Goal: Obtain resource: Download file/media

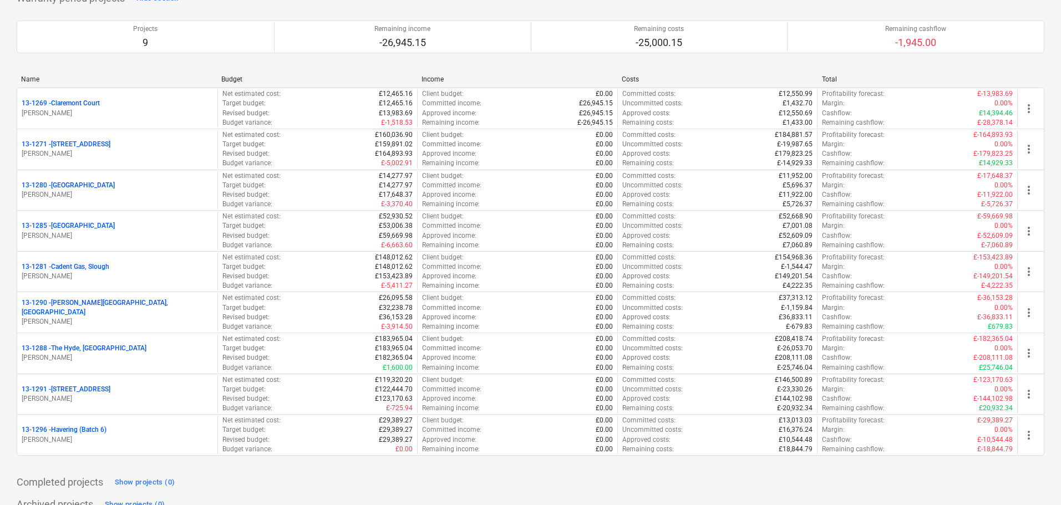
scroll to position [1720, 0]
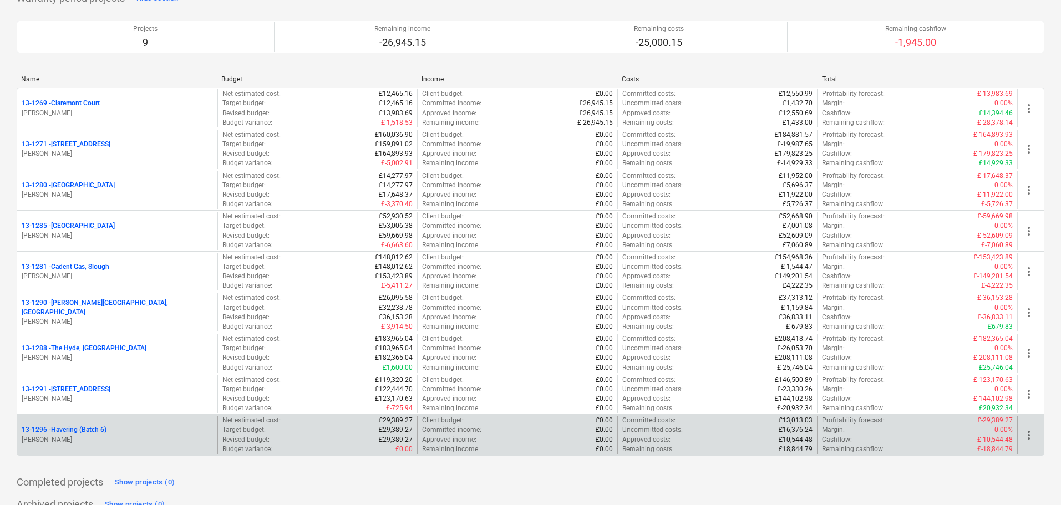
click at [97, 433] on p "13-1296 - Havering (Batch 6)" at bounding box center [64, 429] width 85 height 9
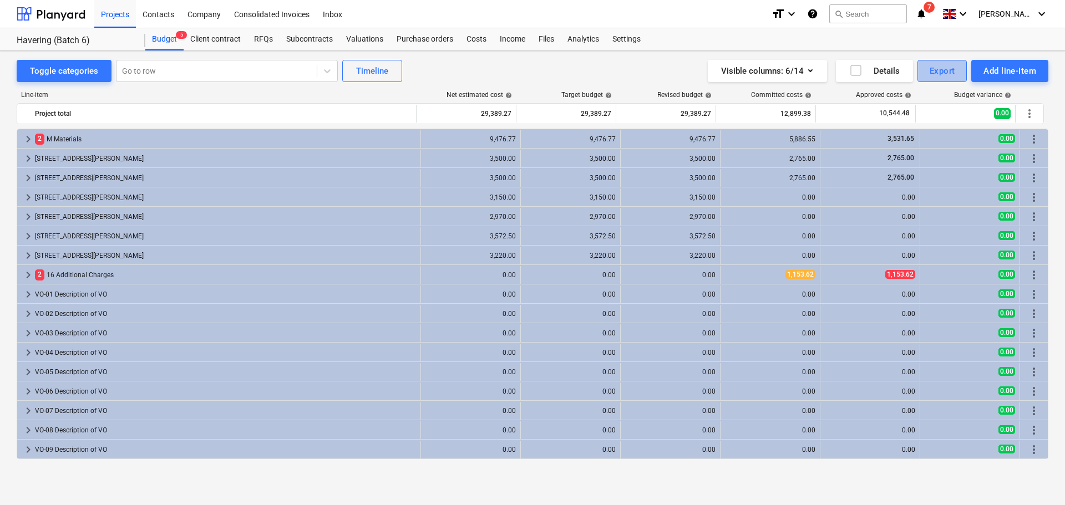
click at [935, 74] on div "Export" at bounding box center [943, 71] width 26 height 14
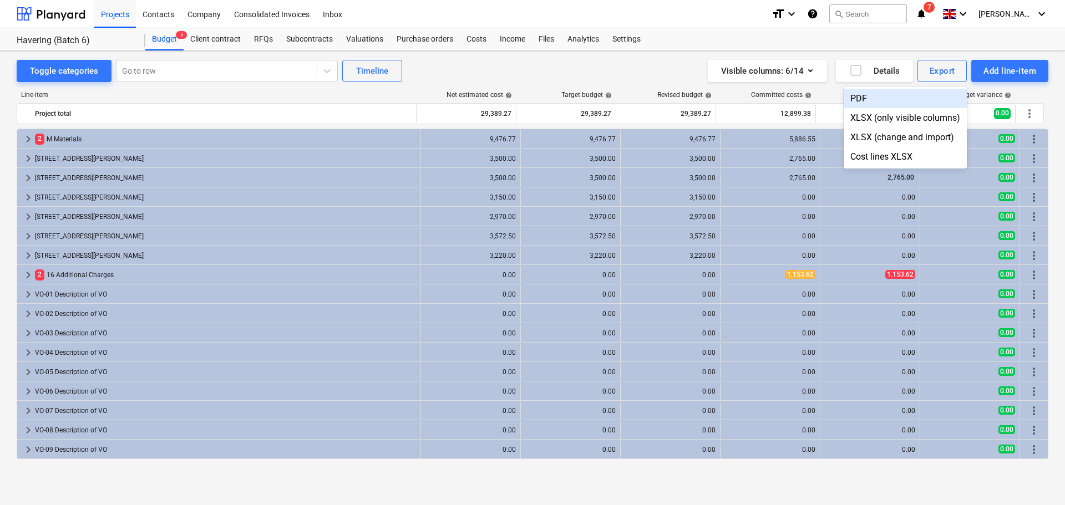
click at [939, 75] on div at bounding box center [532, 252] width 1065 height 505
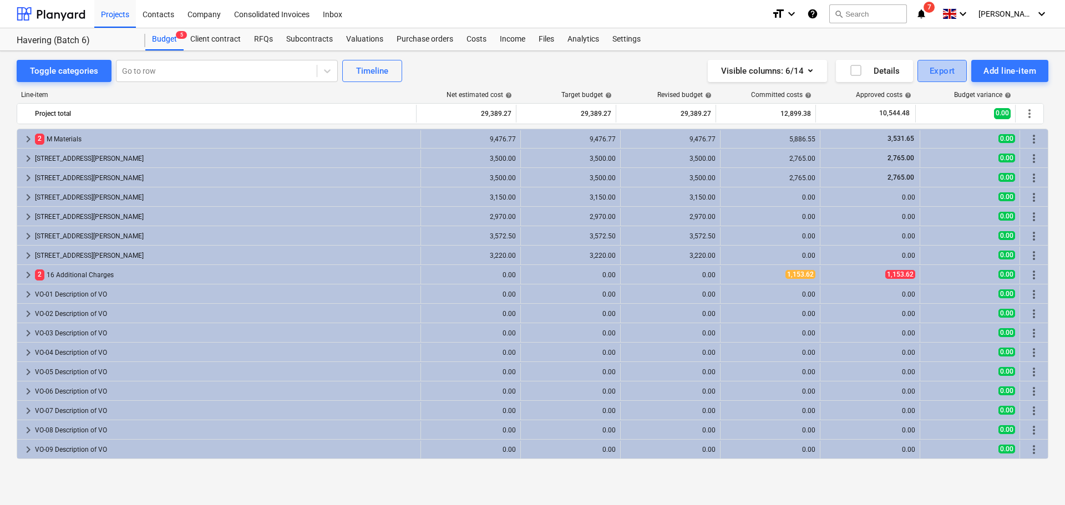
click at [939, 75] on div "Export" at bounding box center [943, 71] width 26 height 14
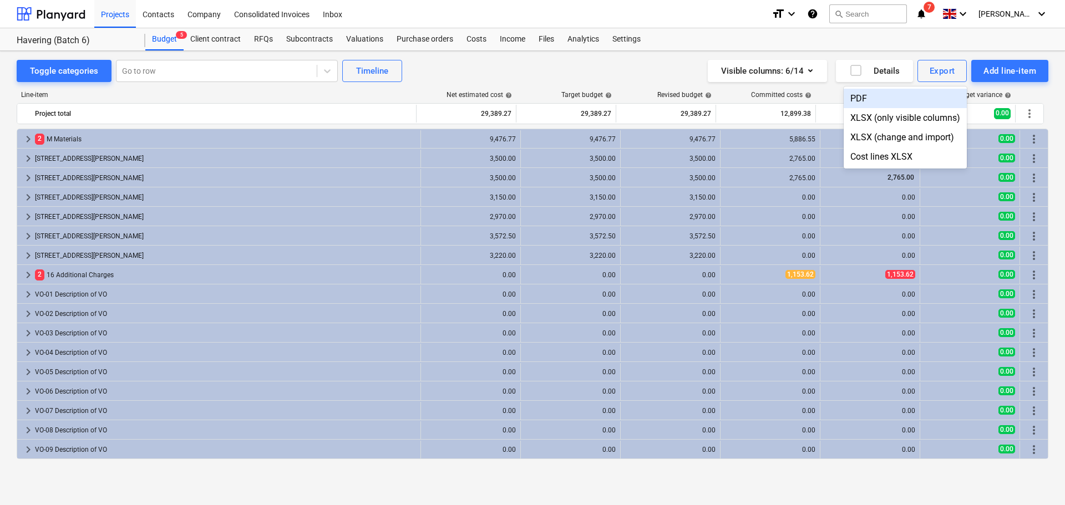
click at [615, 62] on div at bounding box center [532, 252] width 1065 height 505
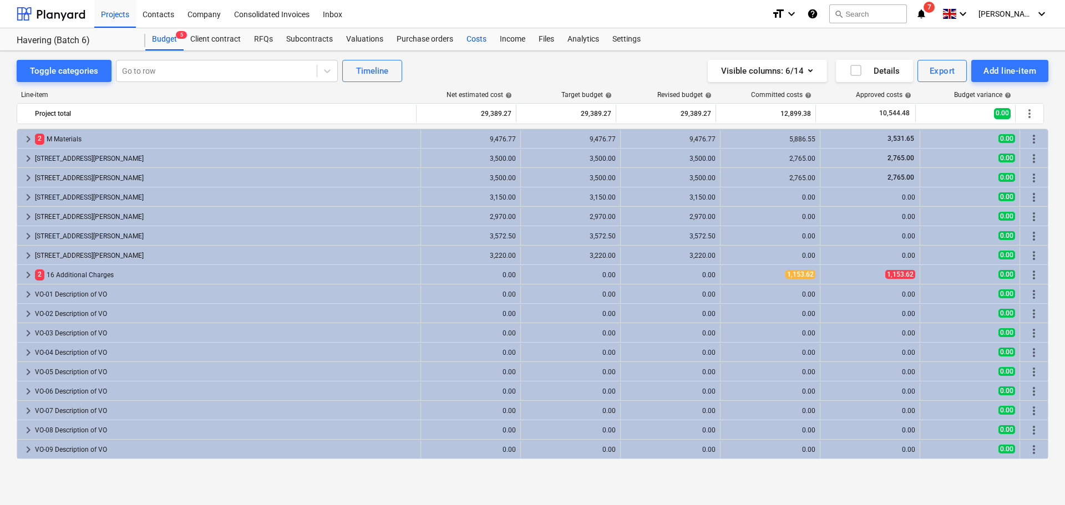
click at [464, 36] on div "Costs" at bounding box center [476, 39] width 33 height 22
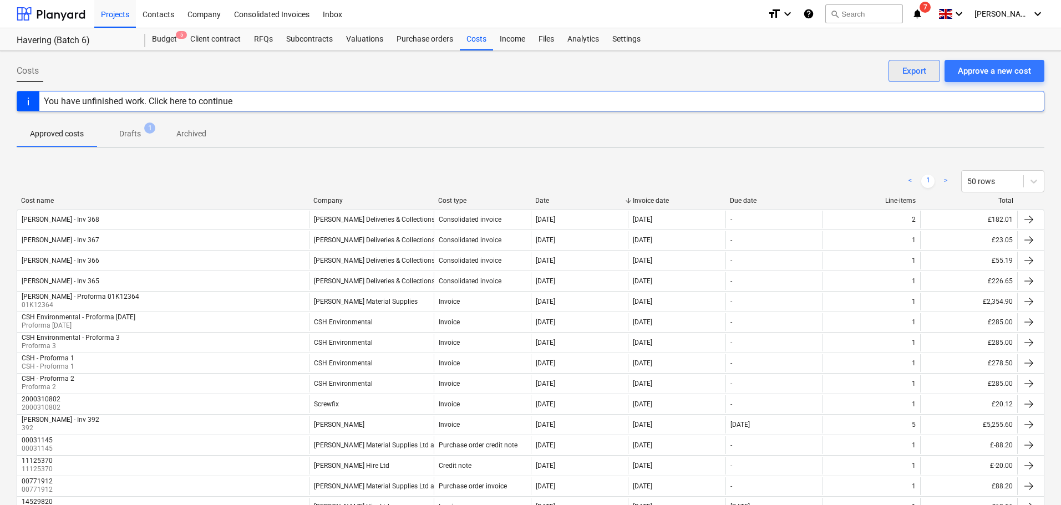
click at [911, 66] on div "Export" at bounding box center [914, 71] width 24 height 14
